Goal: Check status: Check status

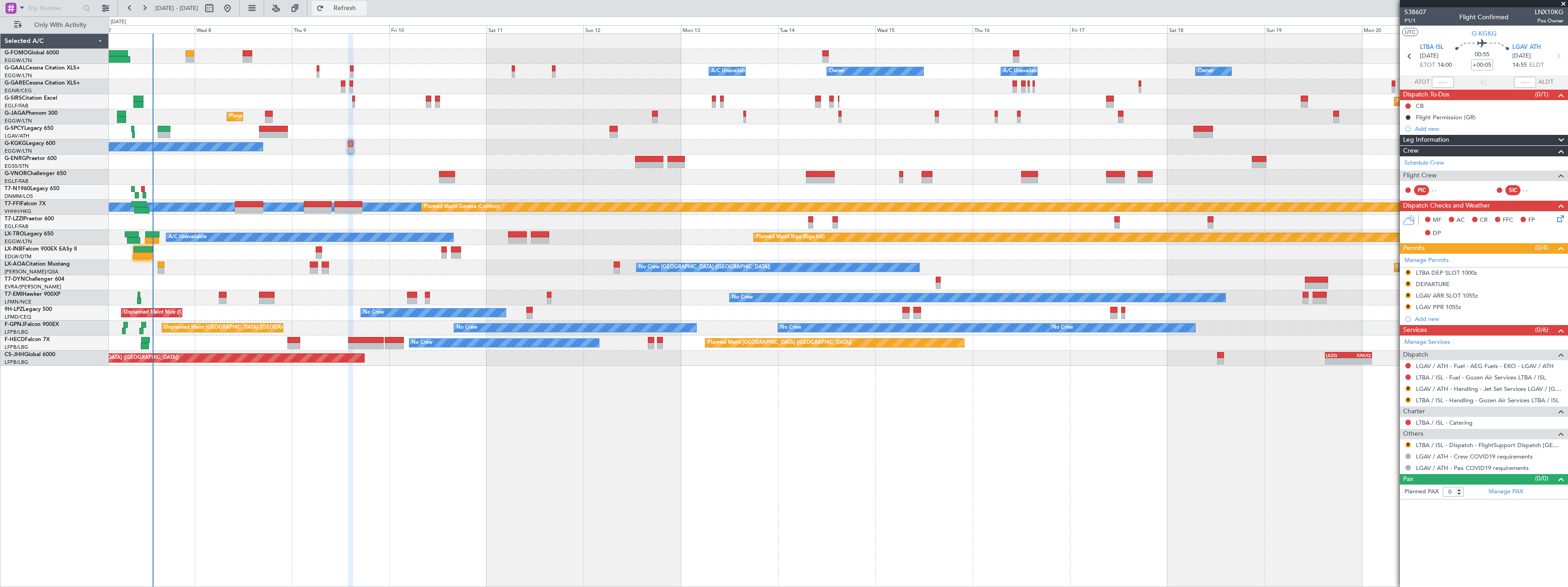
click at [364, 7] on span "Refresh" at bounding box center [345, 7] width 39 height 6
click at [367, 12] on button "Refresh" at bounding box center [339, 8] width 55 height 15
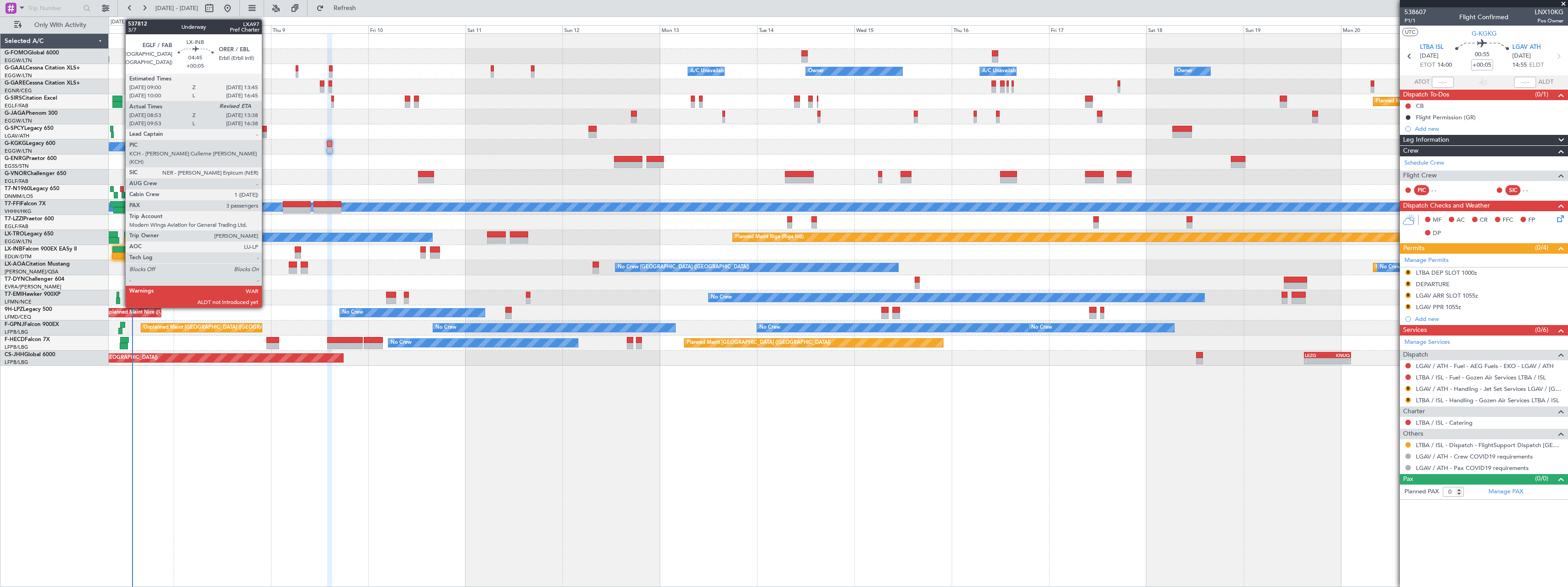
click at [120, 256] on div at bounding box center [121, 255] width 19 height 6
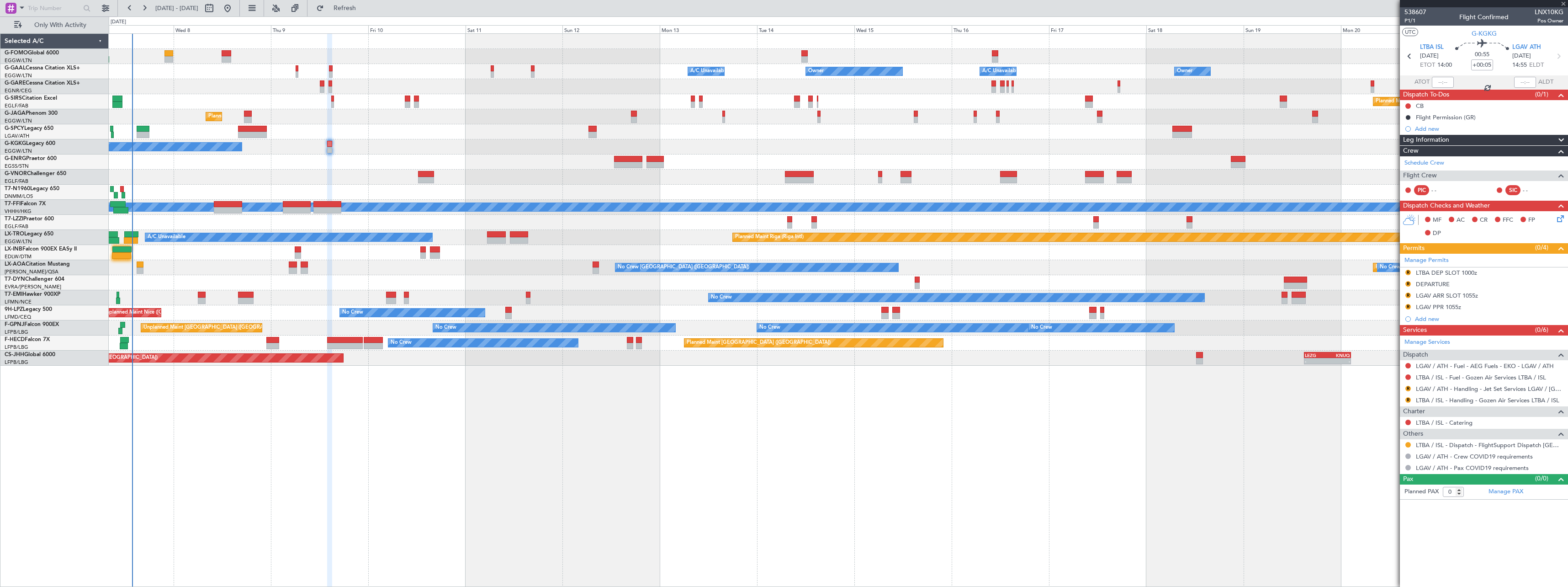
type input "08:53"
type input "3"
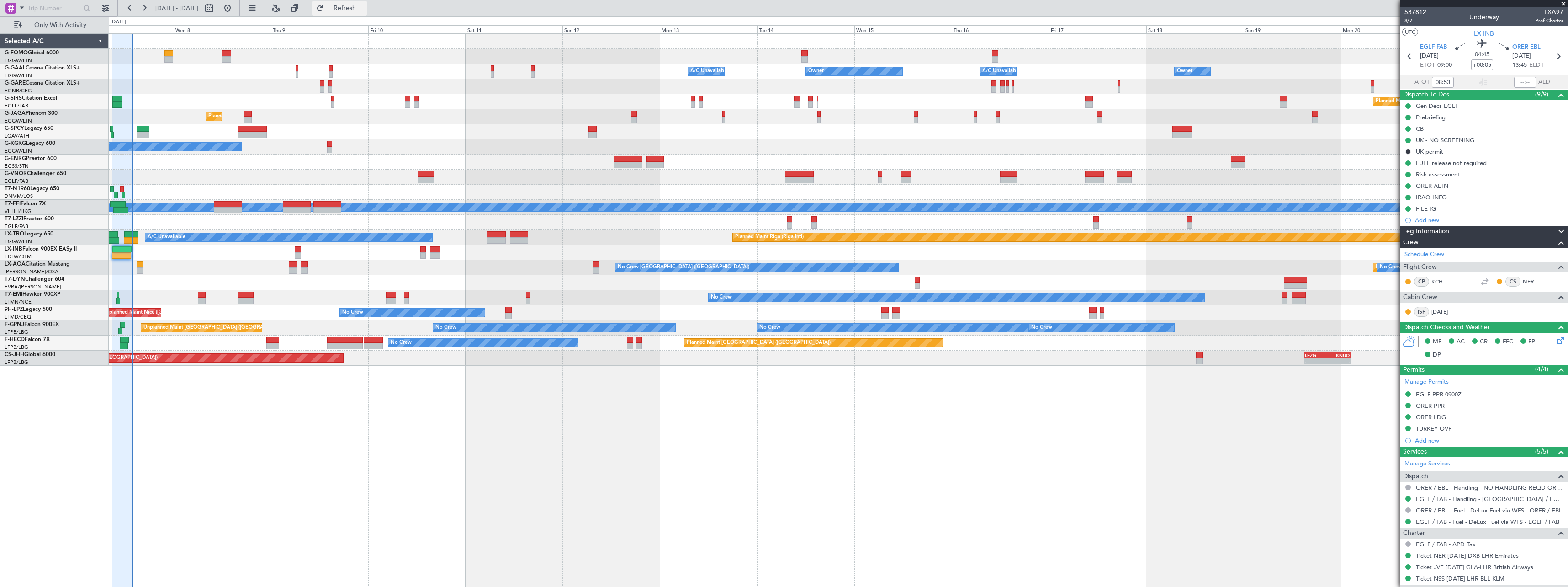
click at [364, 6] on span "Refresh" at bounding box center [345, 7] width 39 height 6
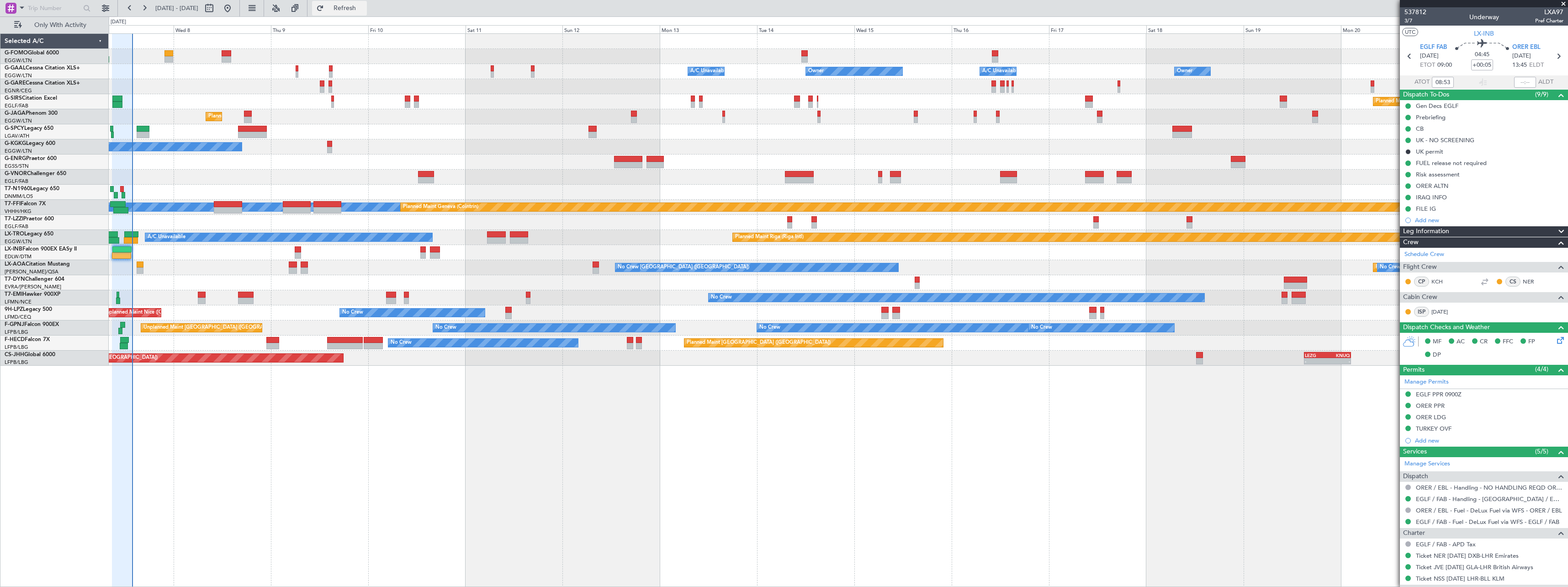
click at [364, 6] on span "Refresh" at bounding box center [345, 7] width 39 height 6
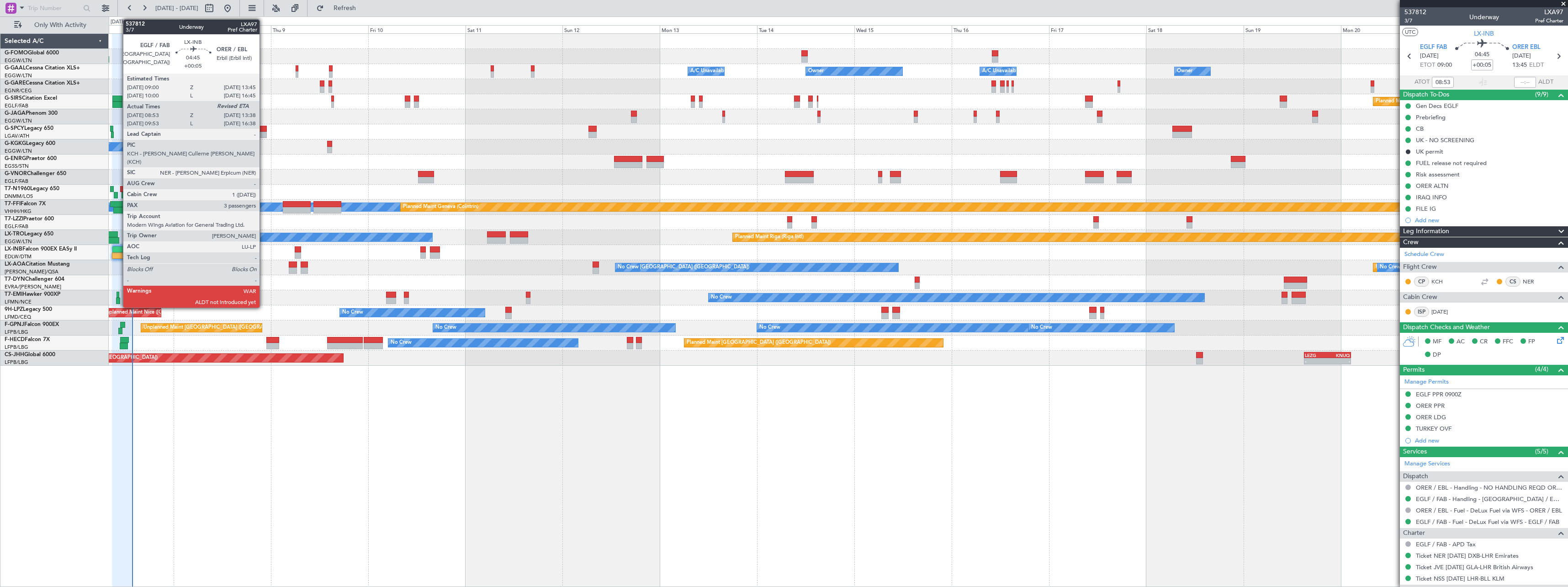
click at [119, 254] on div at bounding box center [121, 255] width 19 height 6
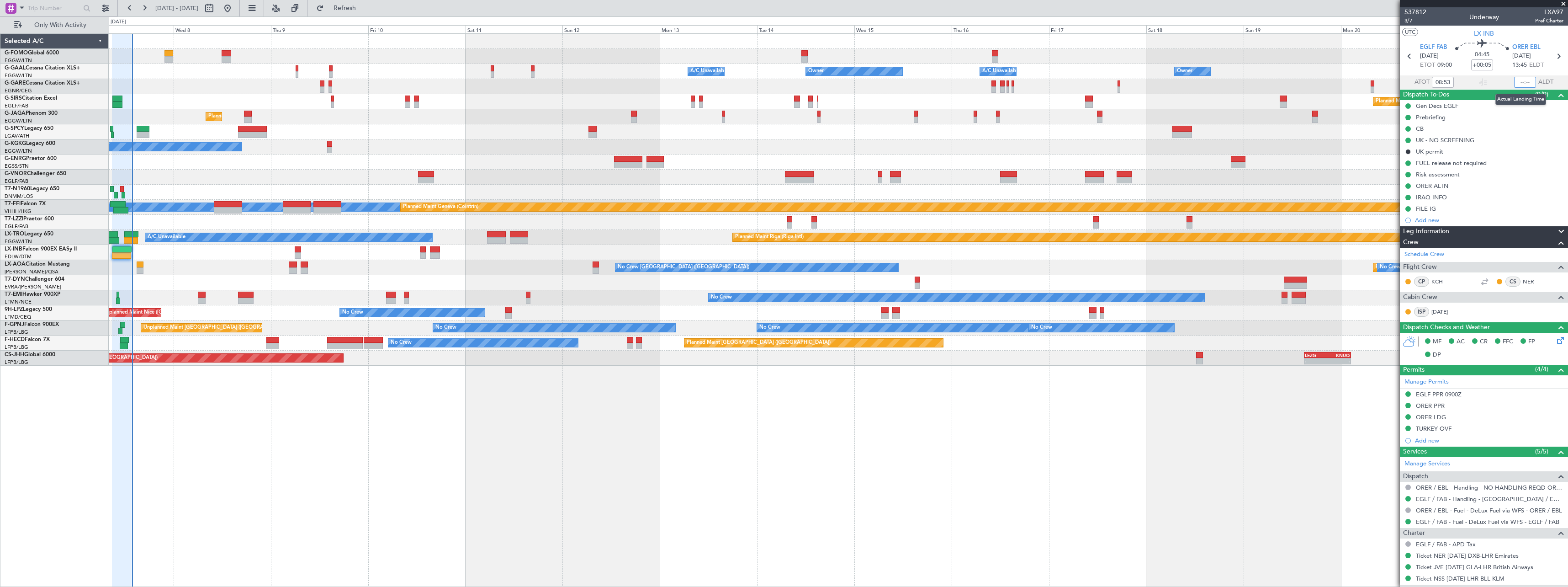
click at [1521, 79] on input "text" at bounding box center [1526, 82] width 22 height 11
type input "13:47"
